Goal: Task Accomplishment & Management: Manage account settings

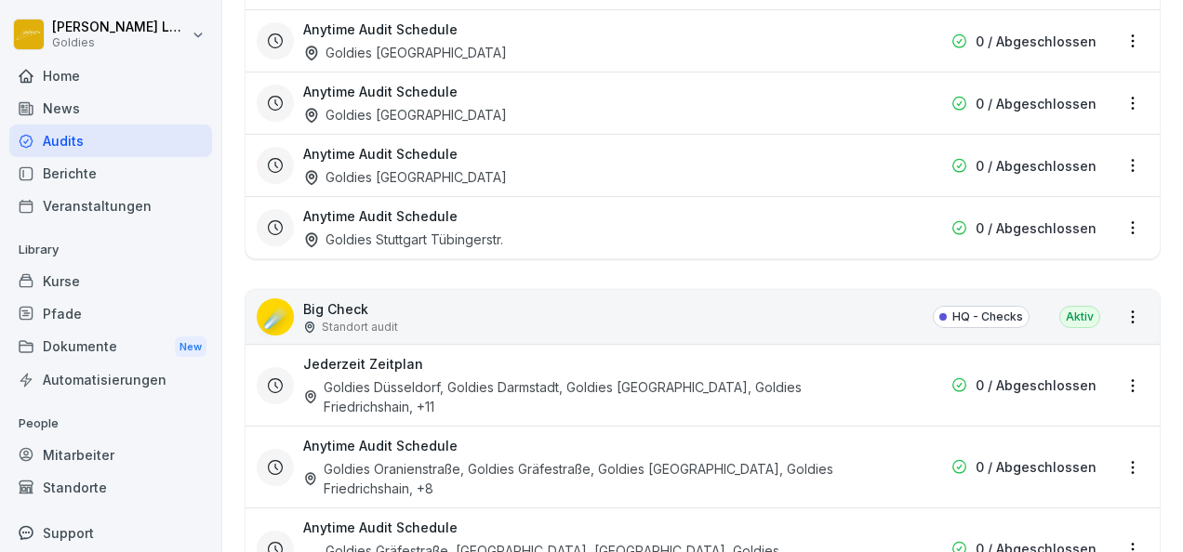
scroll to position [2398, 0]
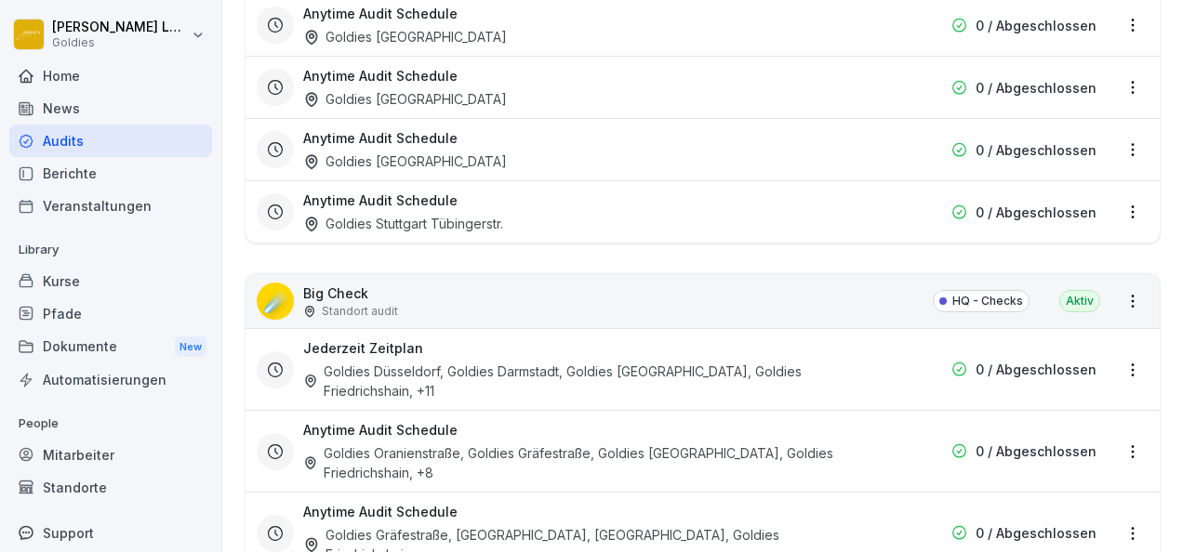
click at [342, 305] on p "Standort audit" at bounding box center [360, 311] width 76 height 17
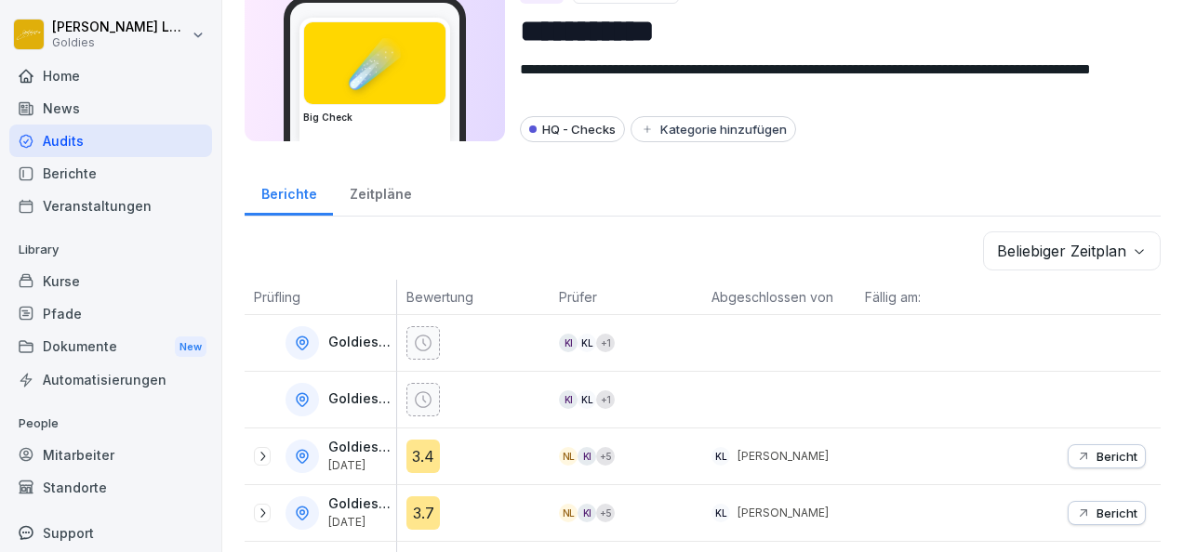
scroll to position [80, 0]
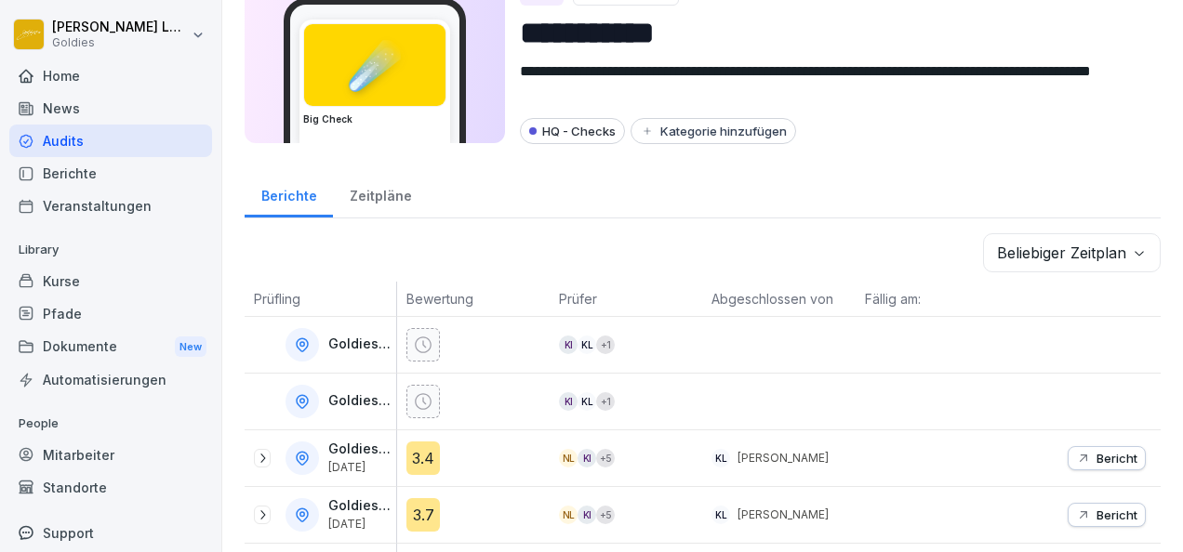
click at [368, 199] on div "Zeitpläne" at bounding box center [380, 193] width 95 height 47
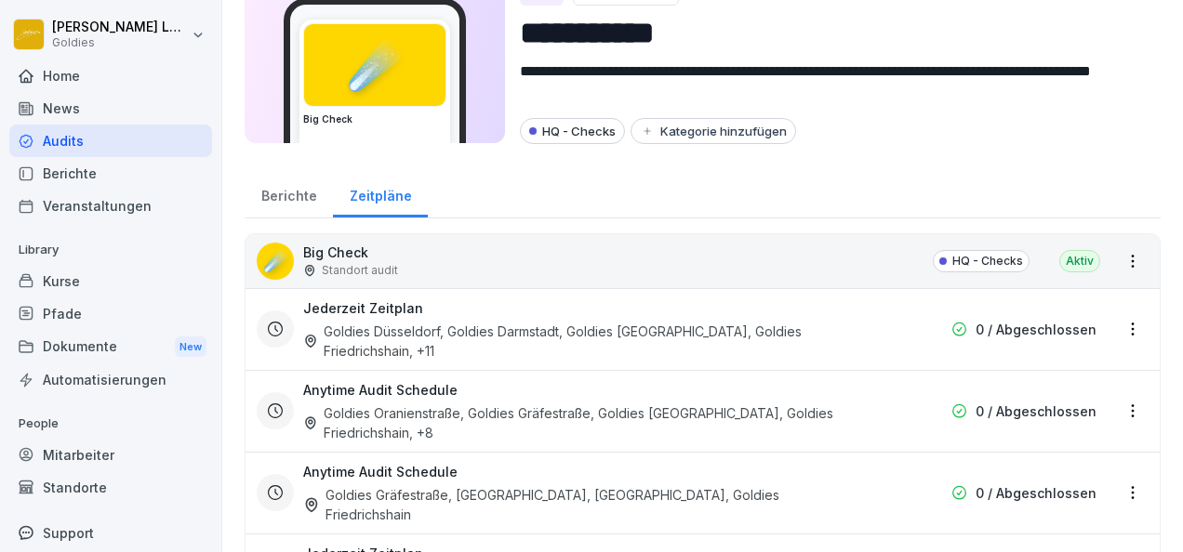
scroll to position [183, 0]
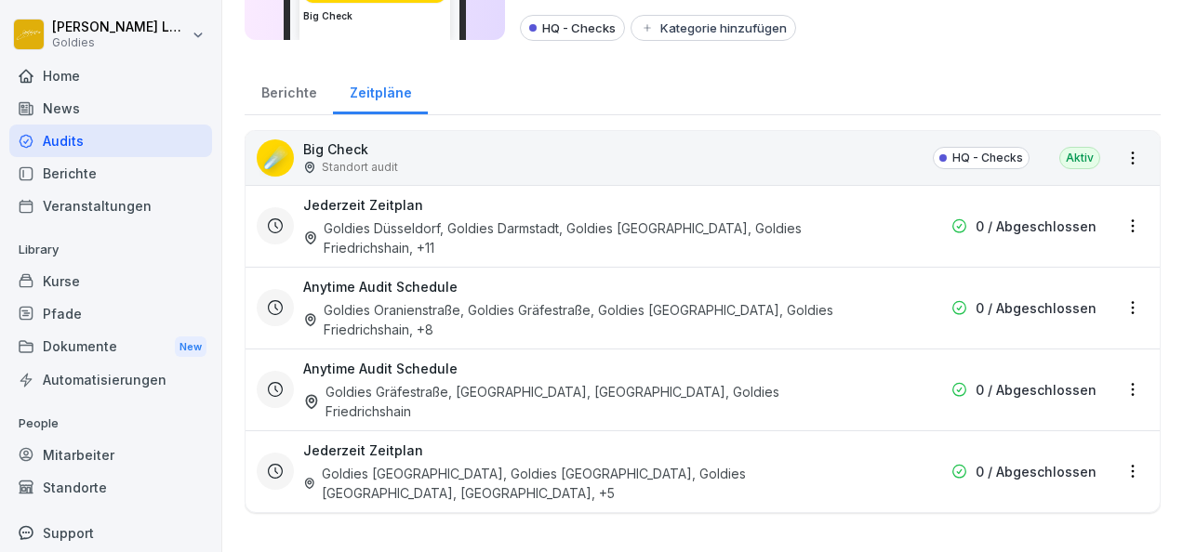
click at [571, 306] on div "Goldies Oranienstraße, Goldies Gräfestraße, Goldies [GEOGRAPHIC_DATA], Goldies …" at bounding box center [583, 319] width 561 height 39
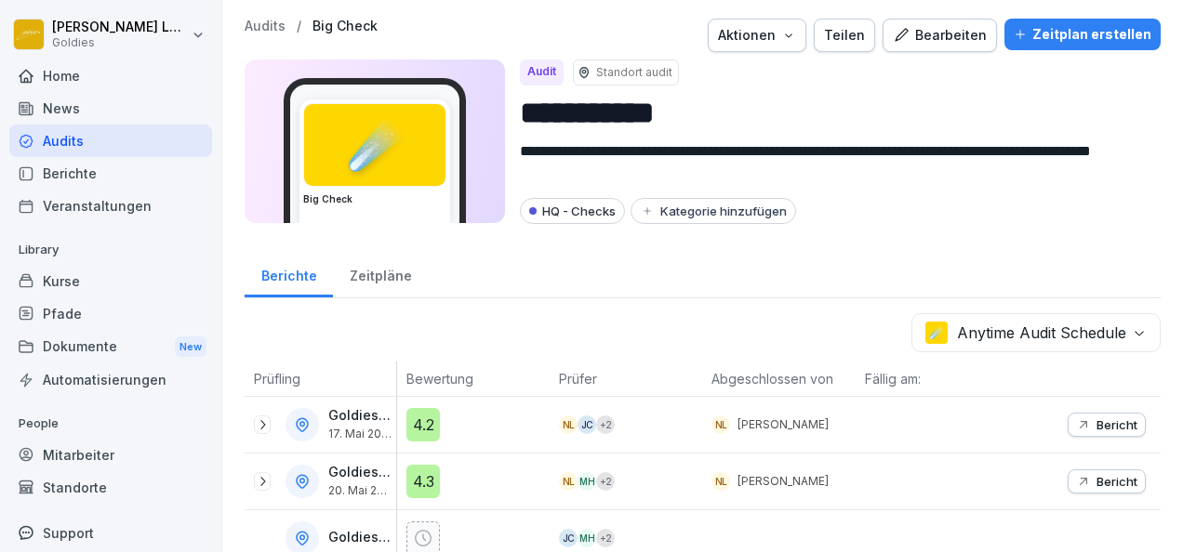
click at [377, 274] on div "Zeitpläne" at bounding box center [380, 273] width 95 height 47
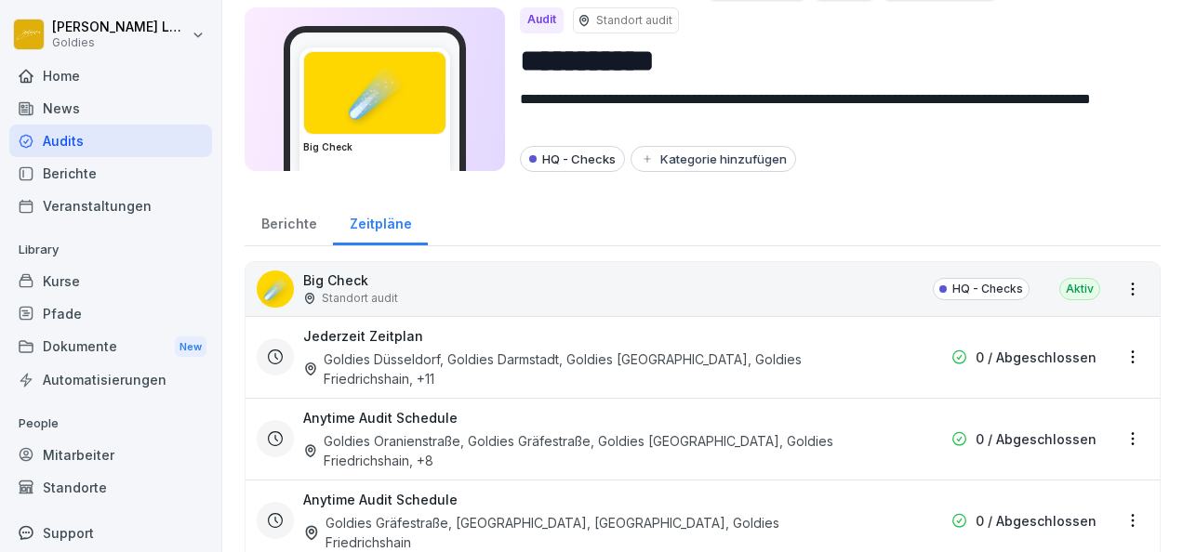
scroll to position [183, 0]
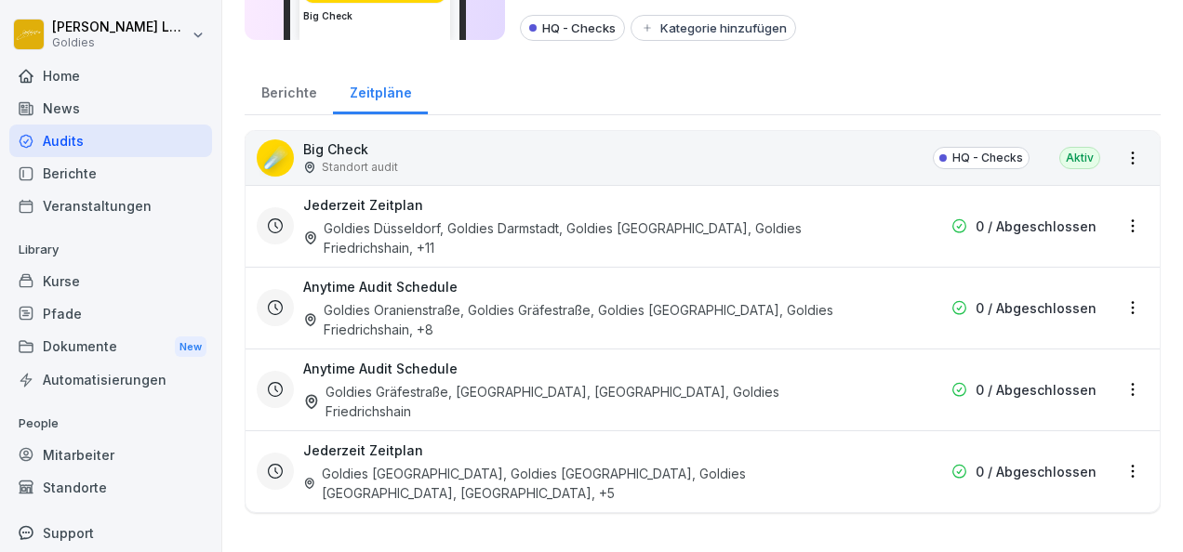
click at [685, 234] on div "Goldies Düsseldorf, Goldies Darmstadt, Goldies [GEOGRAPHIC_DATA], Goldies Fried…" at bounding box center [583, 238] width 561 height 39
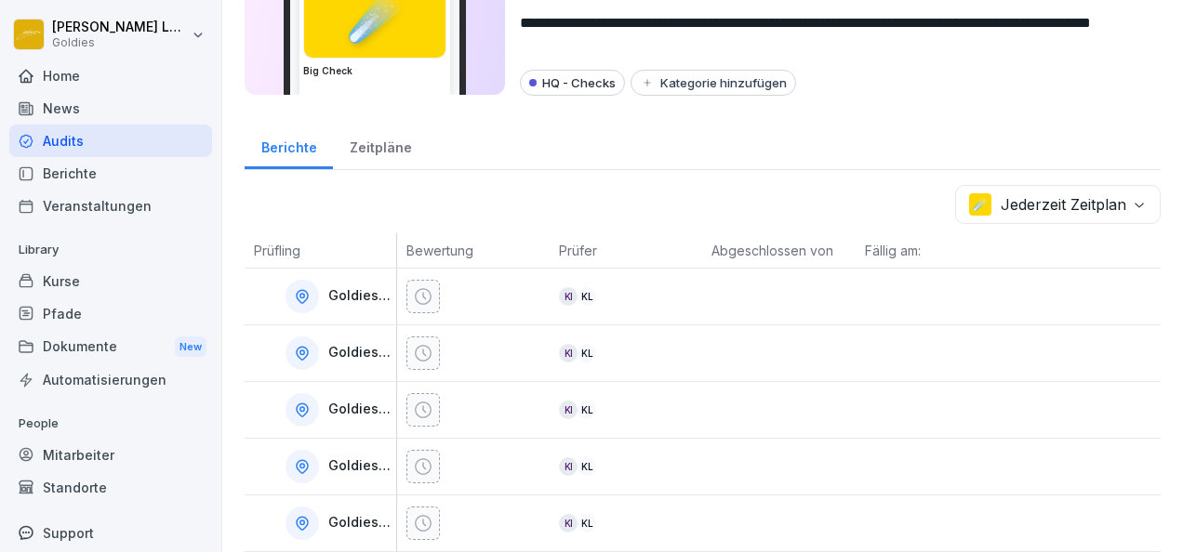
scroll to position [129, 0]
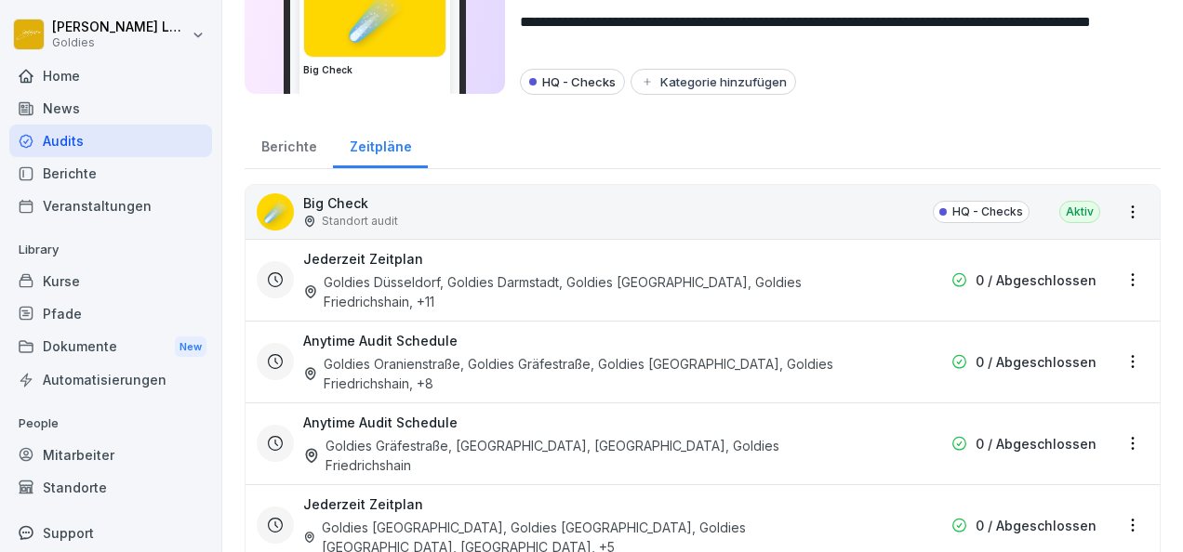
click at [469, 358] on div "Goldies Oranienstraße, Goldies Gräfestraße, Goldies [GEOGRAPHIC_DATA], Goldies …" at bounding box center [583, 373] width 561 height 39
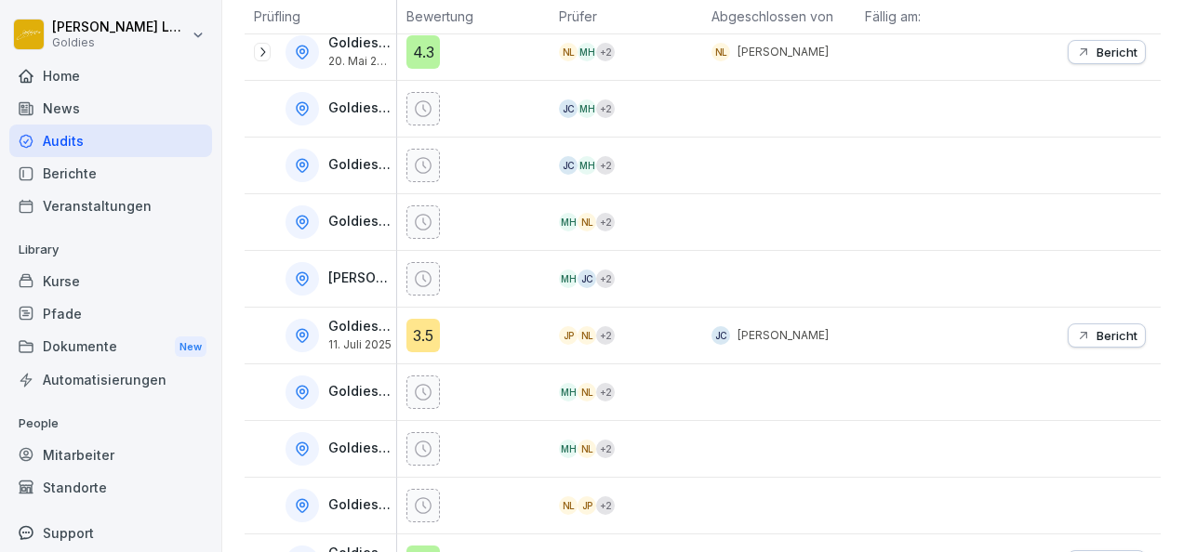
scroll to position [431, 0]
click at [1101, 323] on button "Bericht" at bounding box center [1107, 335] width 78 height 24
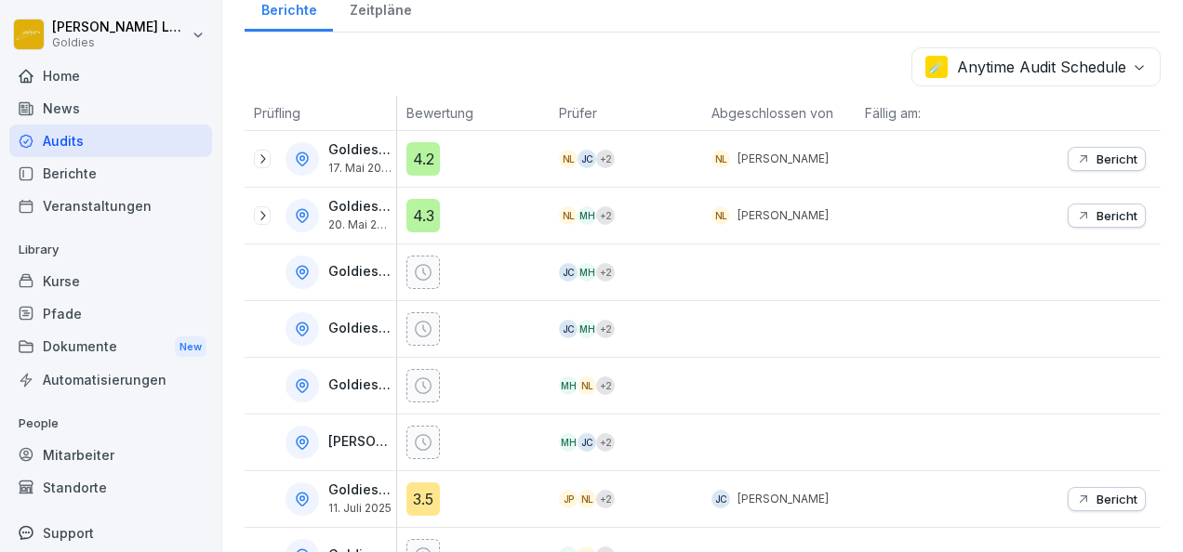
scroll to position [552, 0]
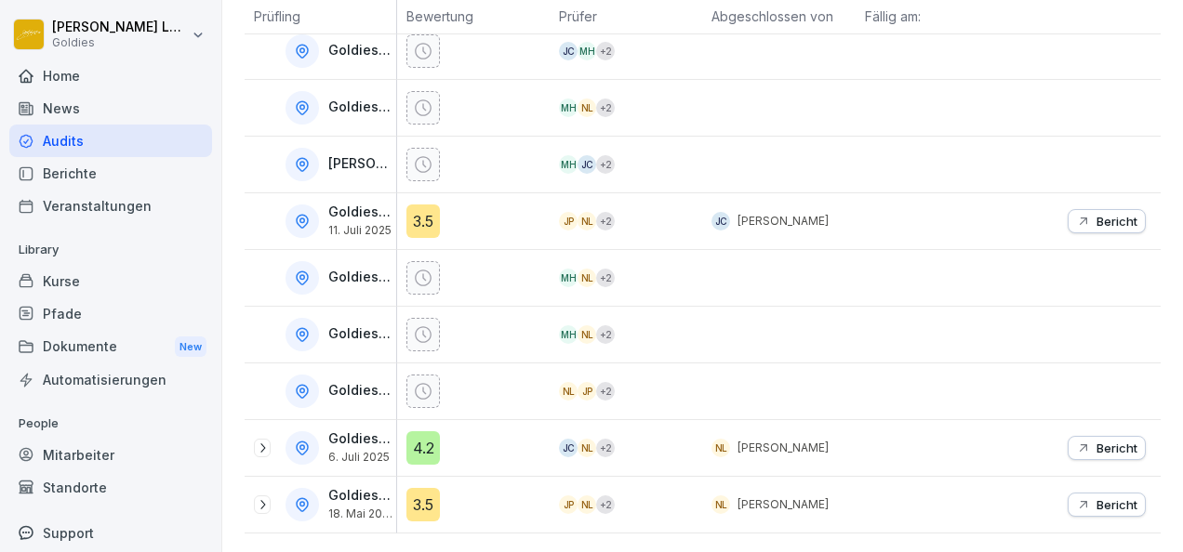
click at [264, 441] on icon at bounding box center [262, 448] width 15 height 15
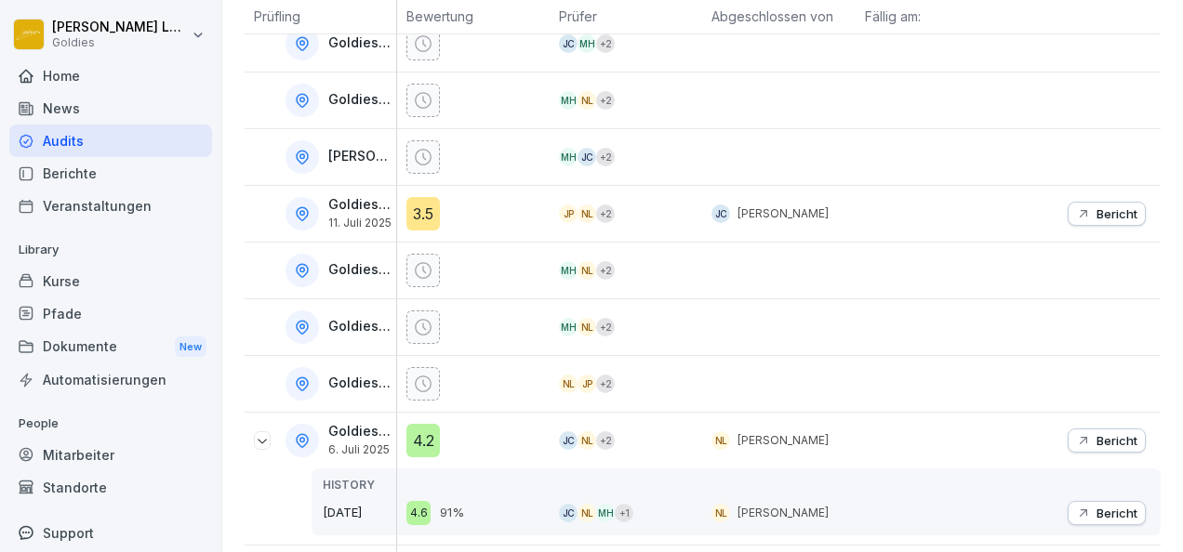
scroll to position [628, 0]
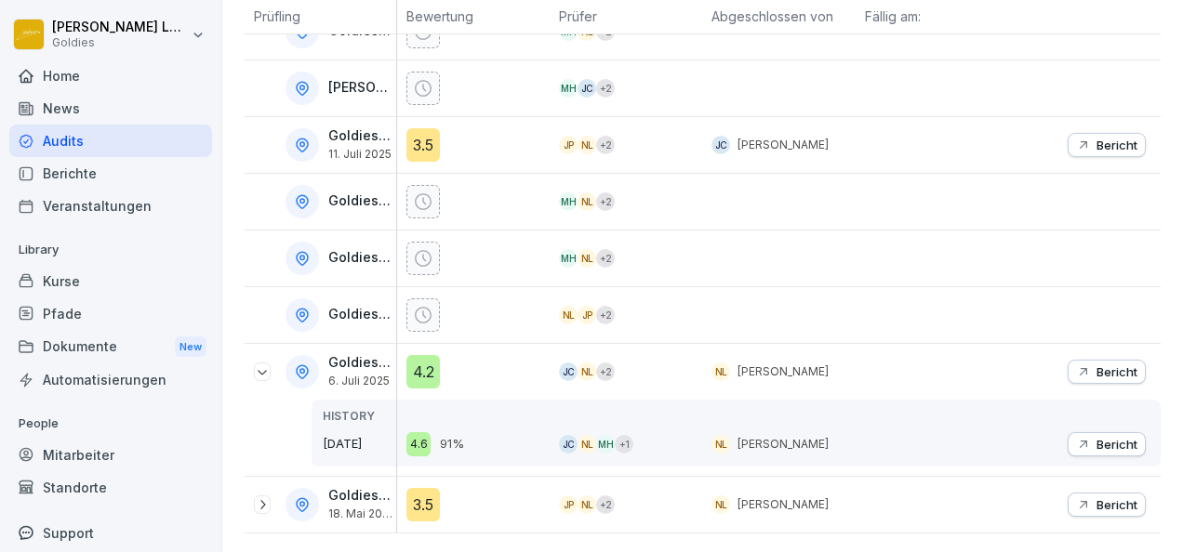
click at [1097, 437] on p "Bericht" at bounding box center [1117, 444] width 41 height 15
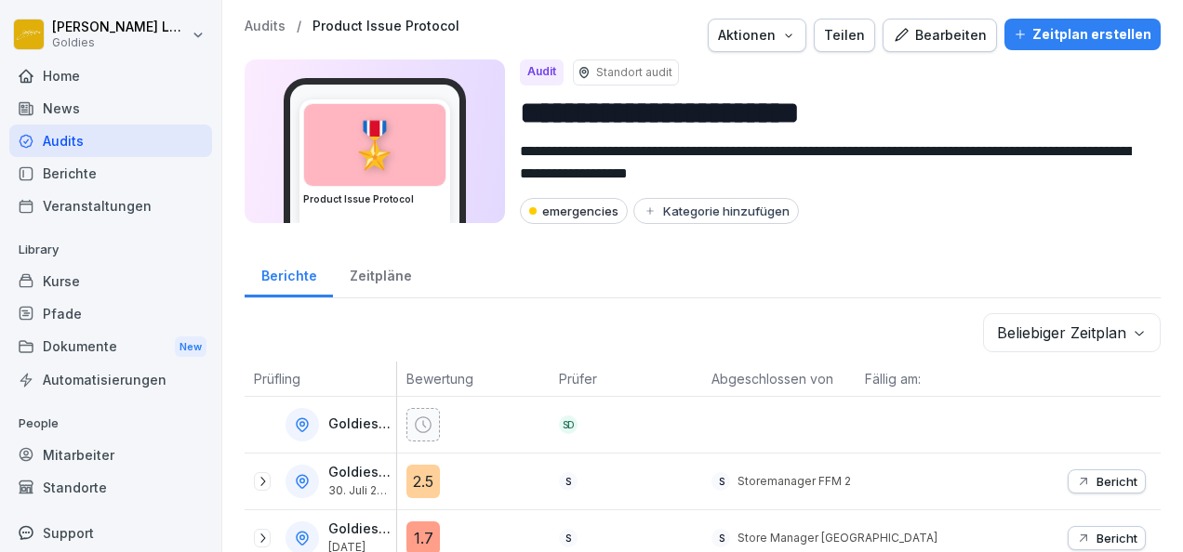
click at [48, 144] on div "Audits" at bounding box center [110, 141] width 203 height 33
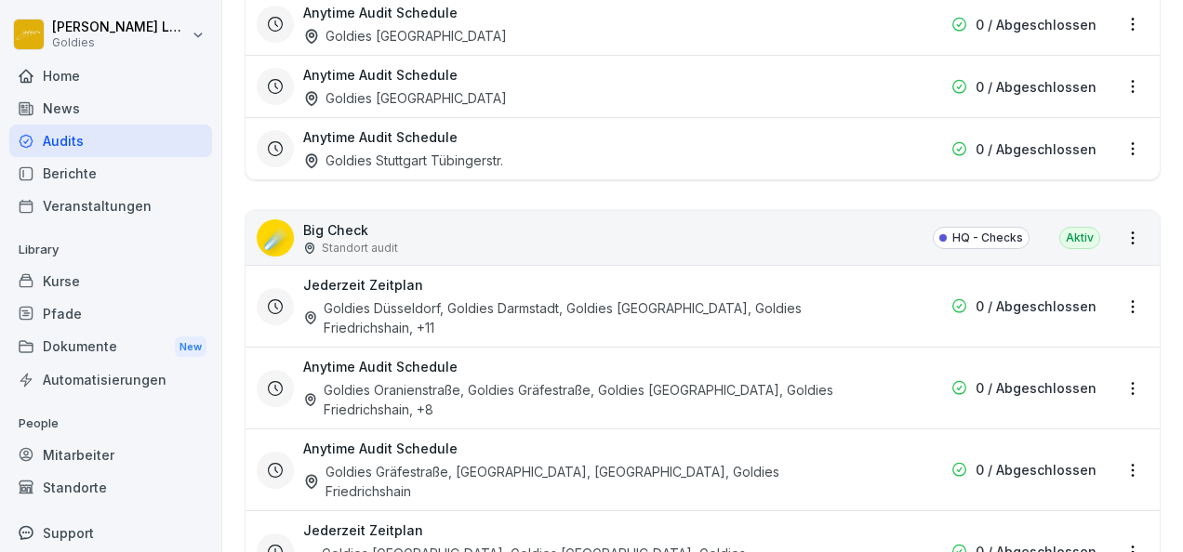
scroll to position [2462, 0]
click at [564, 210] on div "☄️ Big Check Standort audit HQ - Checks Aktiv" at bounding box center [703, 237] width 914 height 54
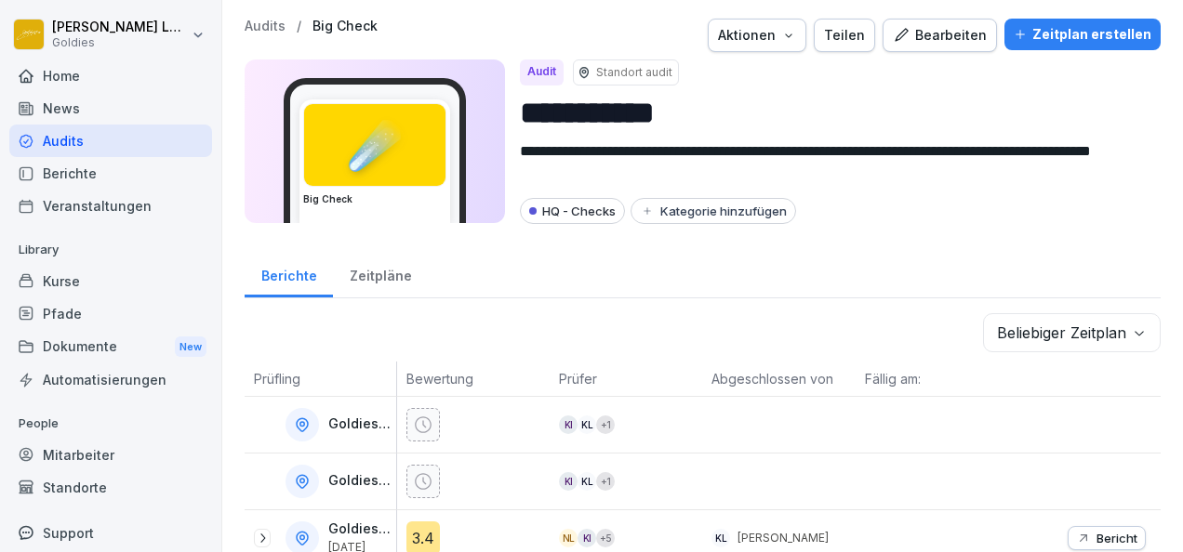
click at [380, 276] on div "Zeitpläne" at bounding box center [380, 273] width 95 height 47
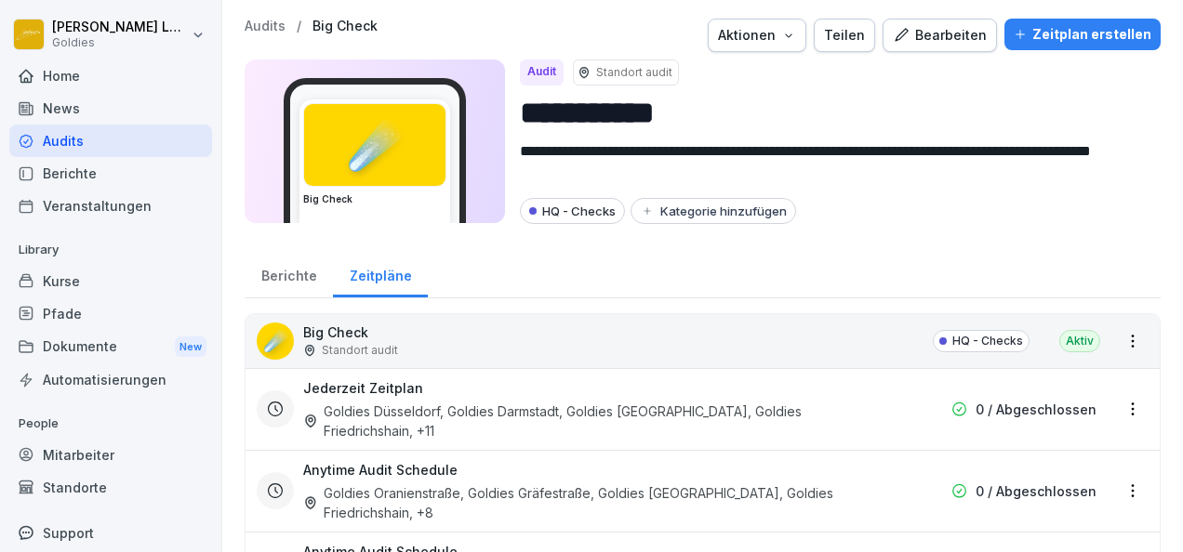
click at [1103, 39] on div "Zeitplan erstellen" at bounding box center [1083, 34] width 138 height 20
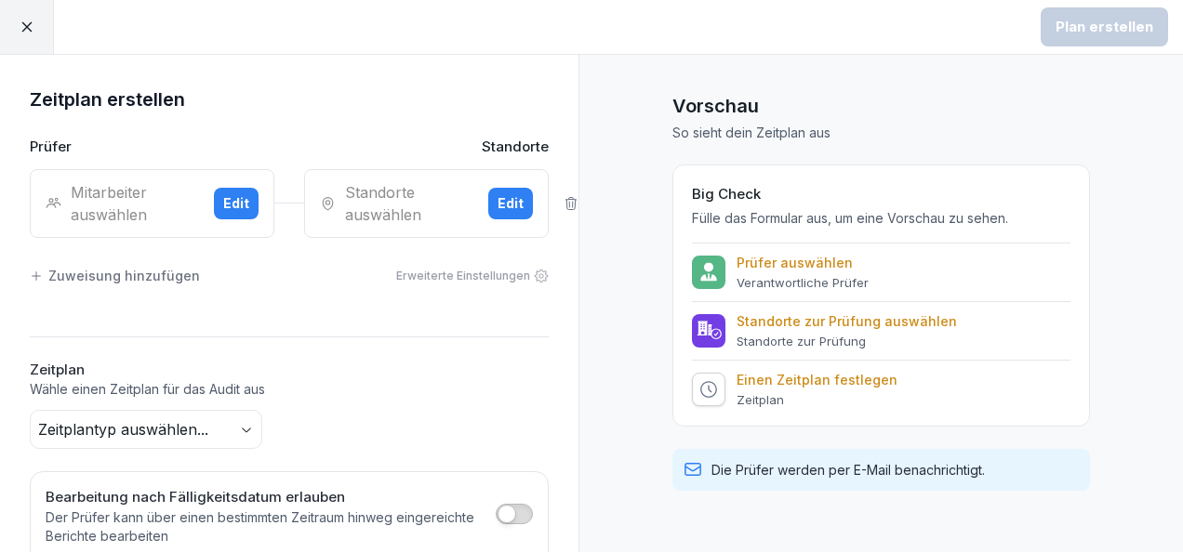
click at [184, 214] on div "Mitarbeiter auswählen" at bounding box center [122, 203] width 153 height 45
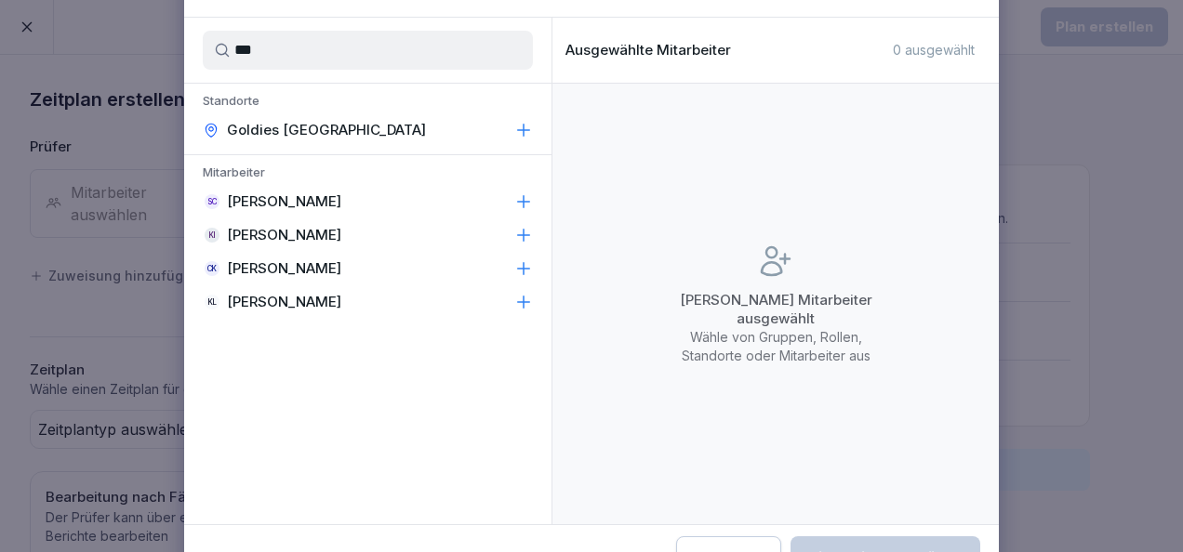
type input "***"
click at [530, 232] on icon at bounding box center [523, 235] width 19 height 19
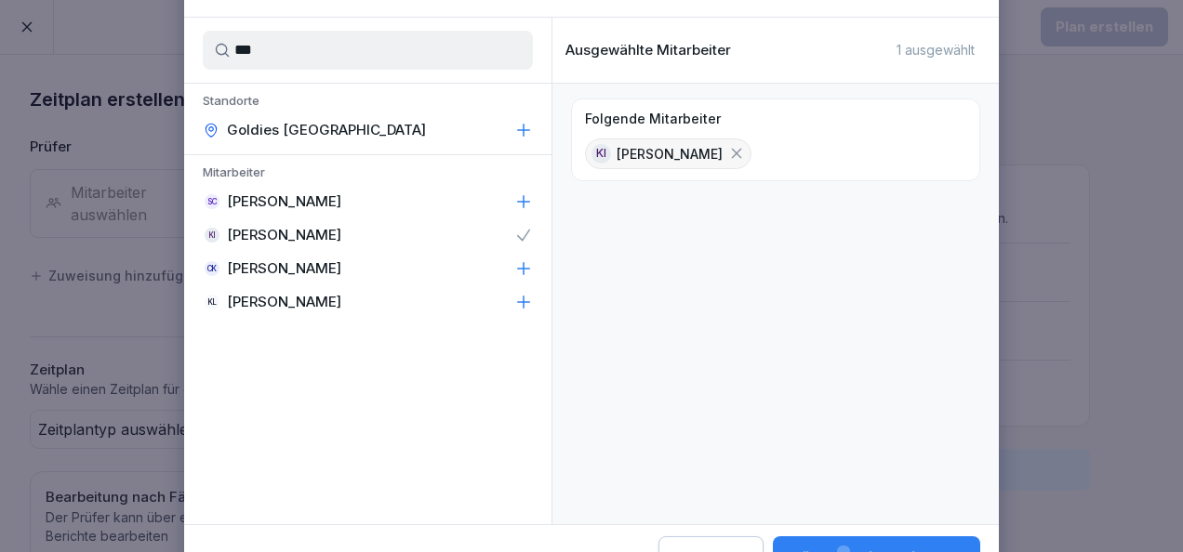
click at [526, 309] on icon at bounding box center [523, 302] width 19 height 19
click at [856, 542] on button "Wähle 2 Mitarbeiter aus" at bounding box center [875, 558] width 210 height 43
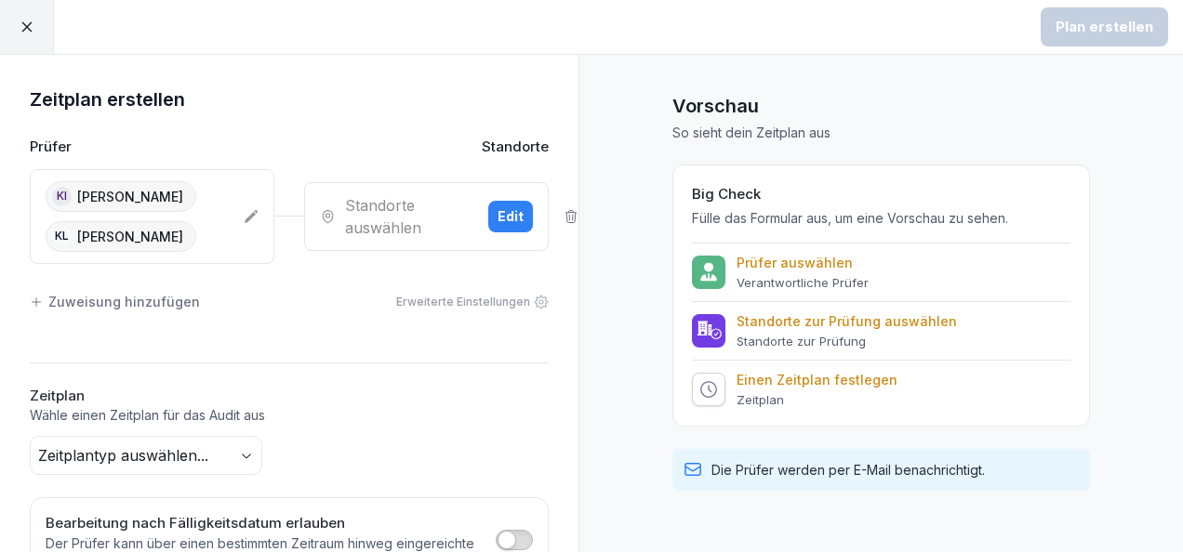
click at [391, 227] on div "Standorte auswählen" at bounding box center [396, 216] width 153 height 45
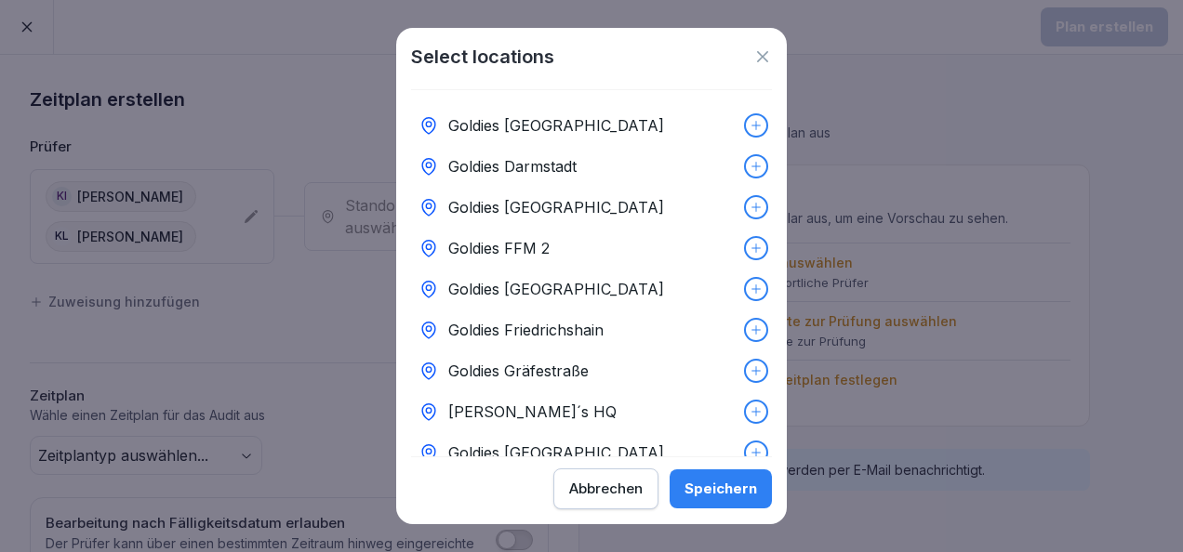
click at [631, 501] on button "Abbrechen" at bounding box center [605, 489] width 105 height 41
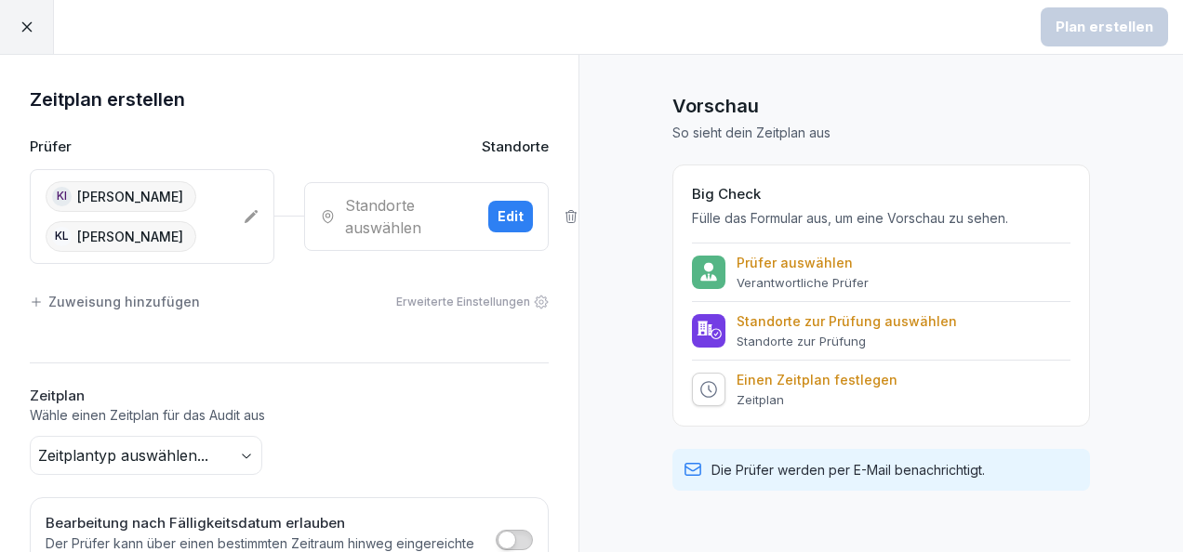
click at [32, 47] on div at bounding box center [27, 27] width 54 height 54
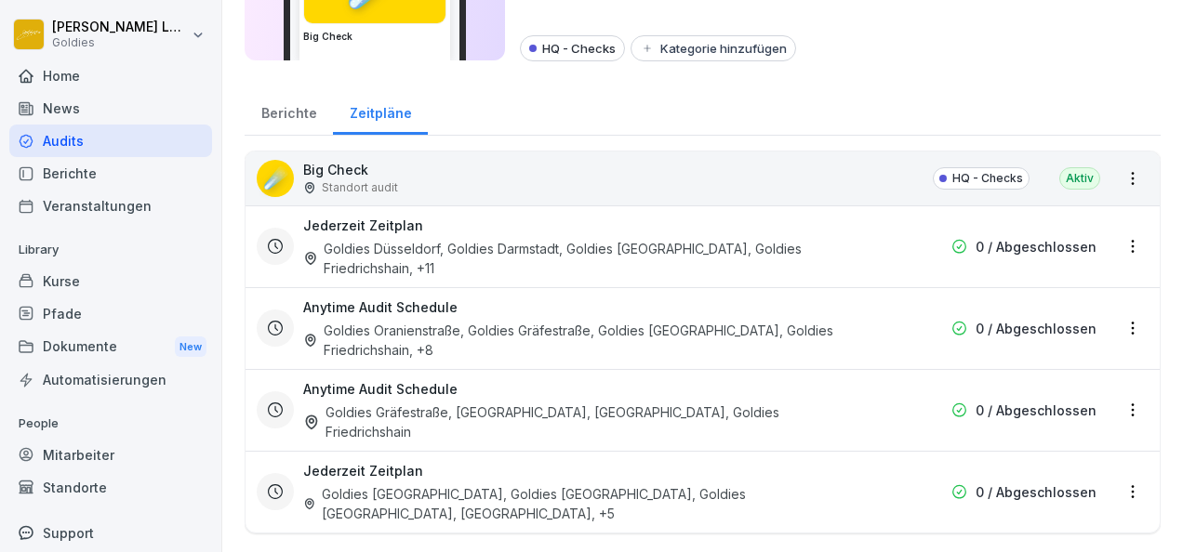
scroll to position [180, 0]
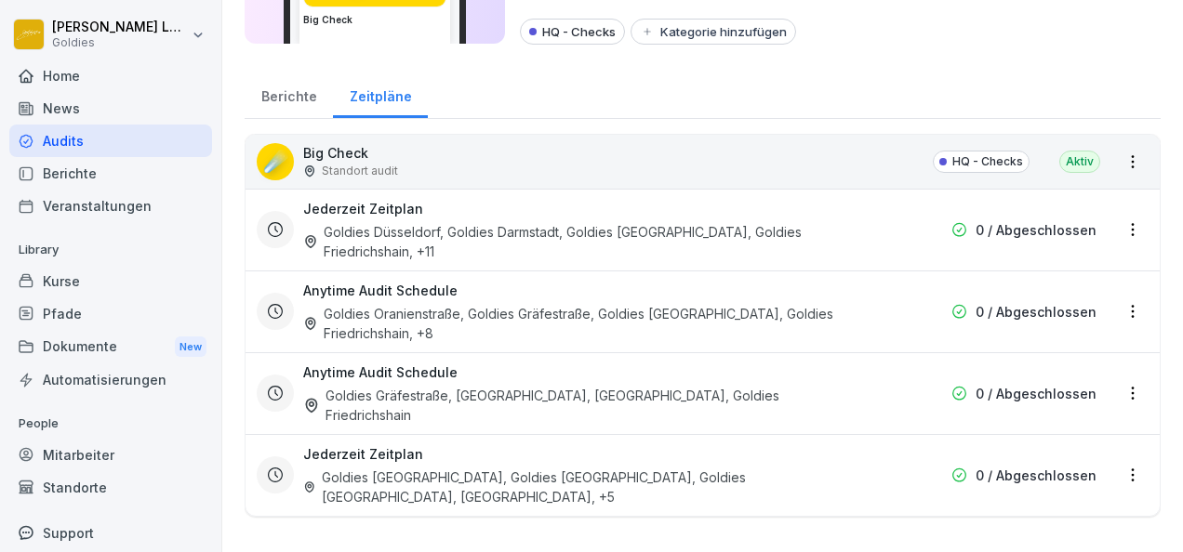
click at [600, 240] on div "Goldies Düsseldorf, Goldies Darmstadt, Goldies [GEOGRAPHIC_DATA], Goldies Fried…" at bounding box center [583, 241] width 561 height 39
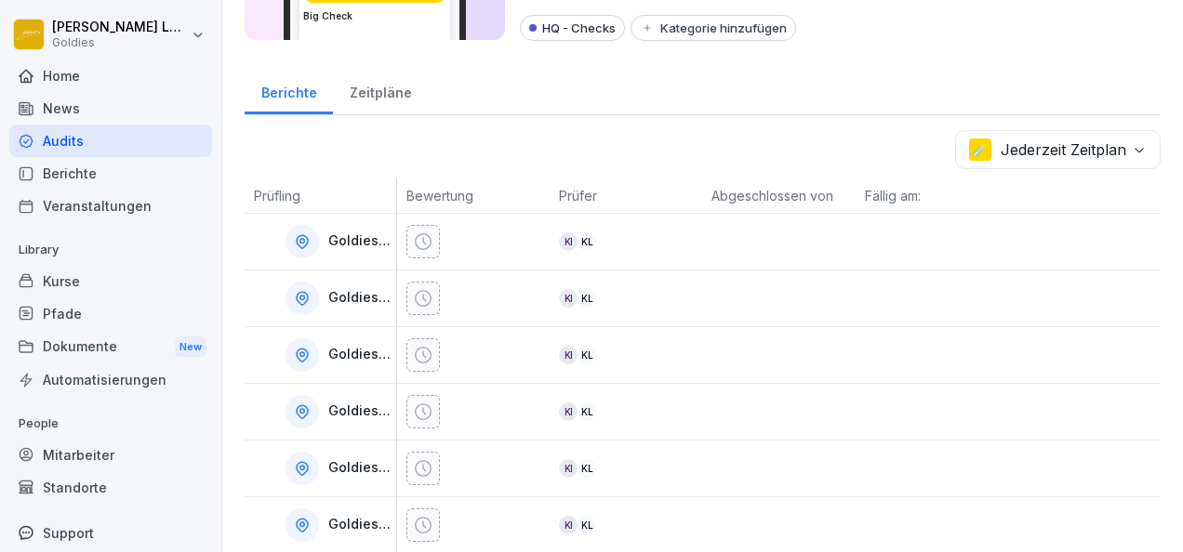
scroll to position [90, 0]
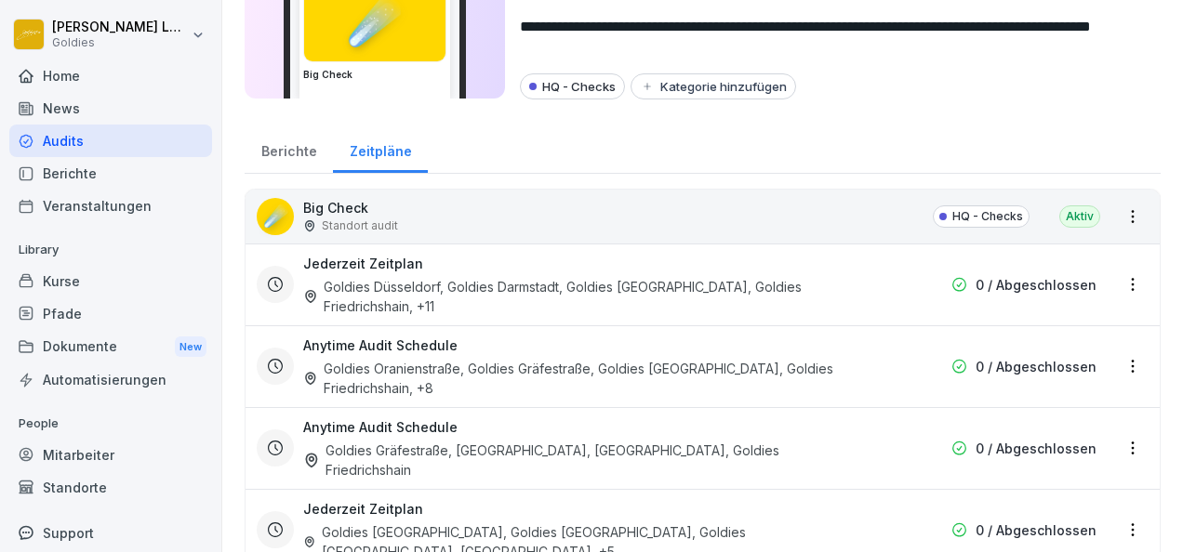
scroll to position [183, 0]
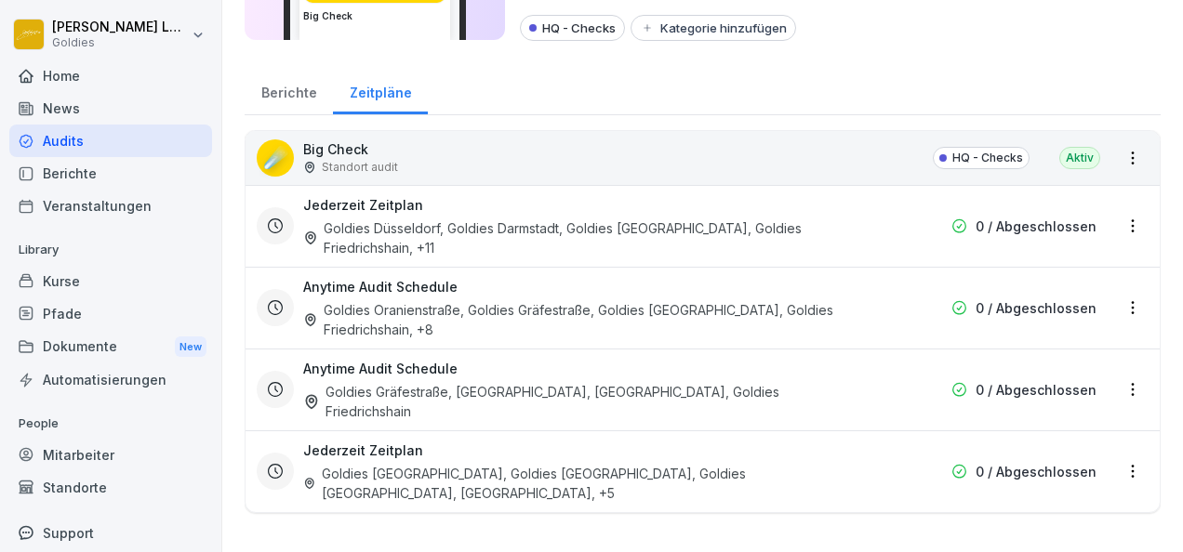
click at [718, 382] on div "Goldies Gräfestraße, [GEOGRAPHIC_DATA], [GEOGRAPHIC_DATA], Goldies Friedrichsha…" at bounding box center [583, 401] width 561 height 39
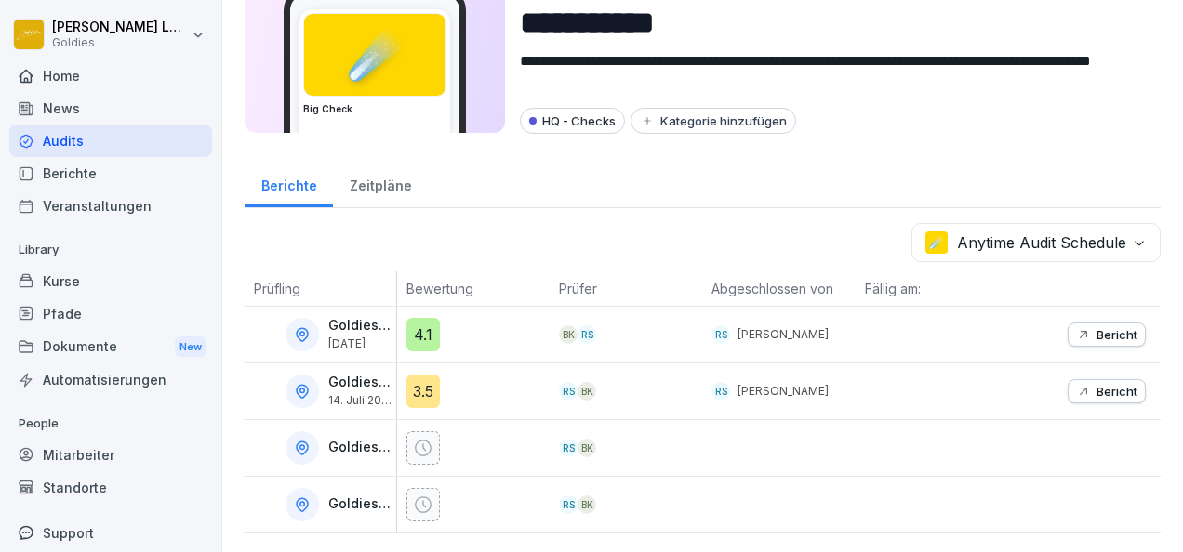
scroll to position [100, 0]
